Goal: Information Seeking & Learning: Check status

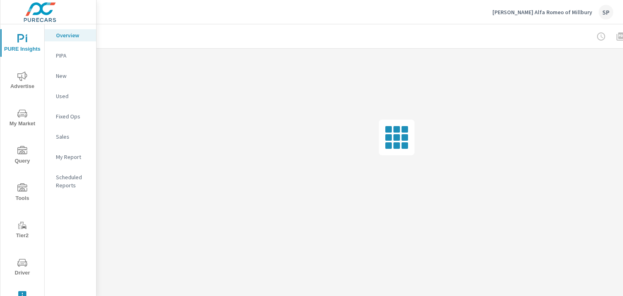
click at [19, 261] on icon "nav menu" at bounding box center [22, 263] width 10 height 10
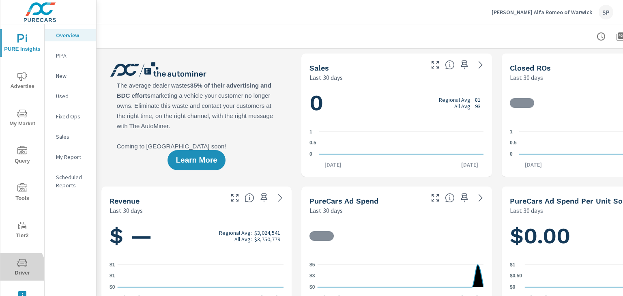
click at [12, 269] on span "Driver" at bounding box center [22, 268] width 39 height 20
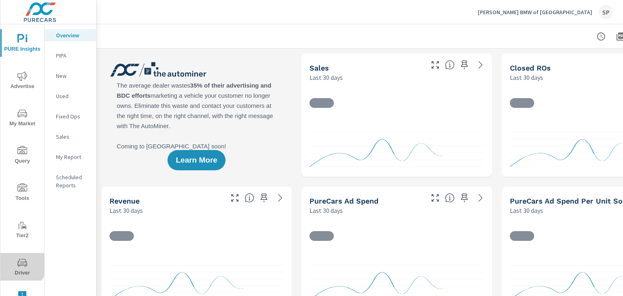
click at [19, 265] on icon "nav menu" at bounding box center [22, 263] width 10 height 8
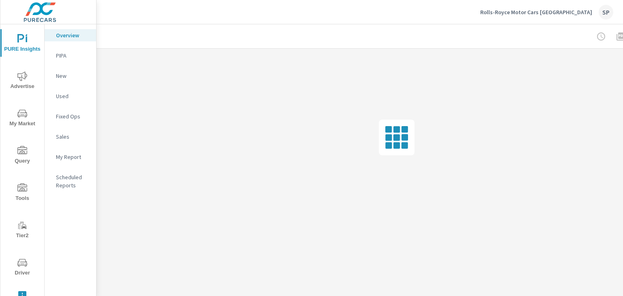
click at [24, 268] on span "Driver" at bounding box center [22, 268] width 39 height 20
